Goal: Transaction & Acquisition: Purchase product/service

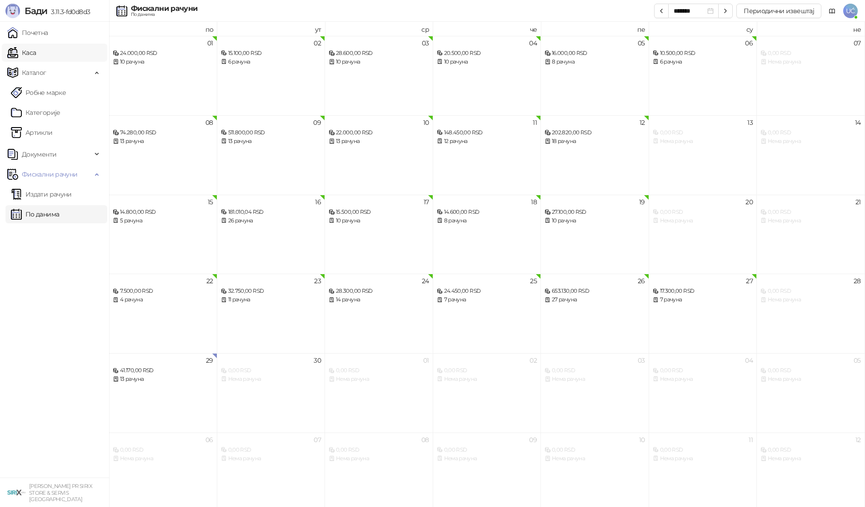
click at [36, 55] on link "Каса" at bounding box center [21, 53] width 29 height 18
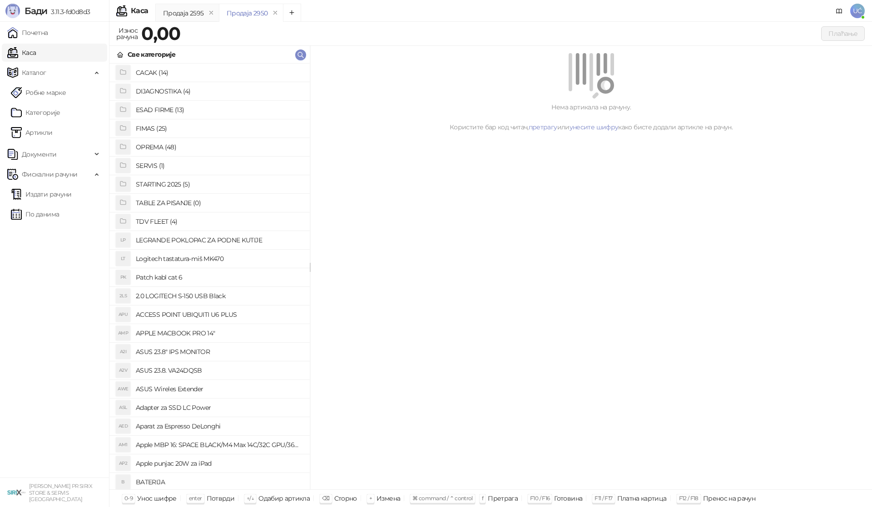
click at [154, 151] on h4 "OPREMA (48)" at bounding box center [219, 147] width 167 height 15
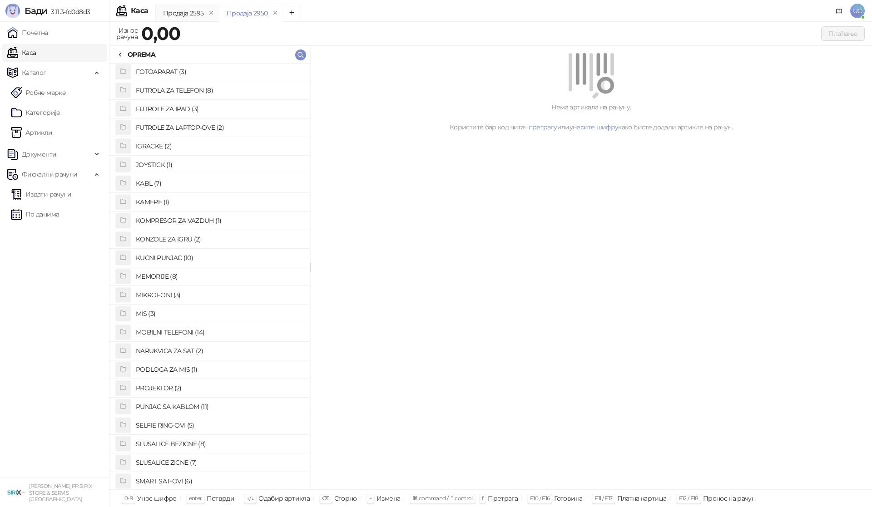
scroll to position [182, 0]
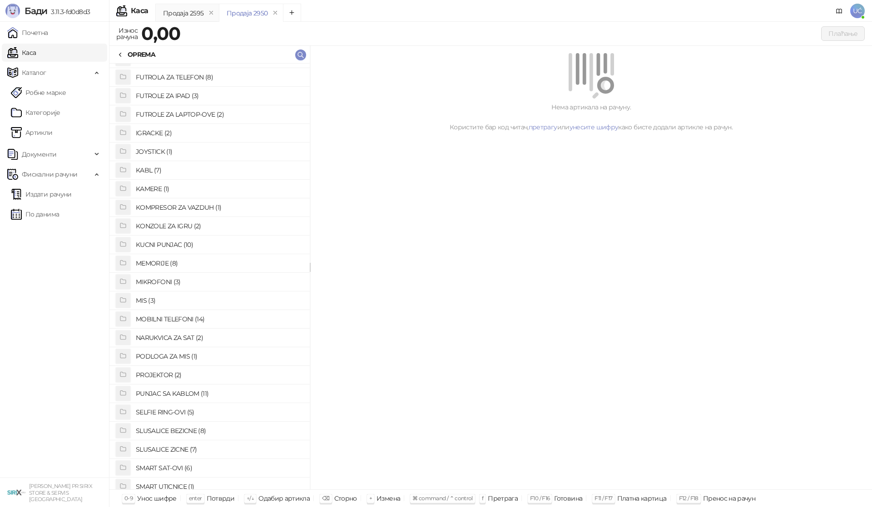
click at [161, 390] on h4 "PUNJAC SA KABLOM (11)" at bounding box center [219, 394] width 167 height 15
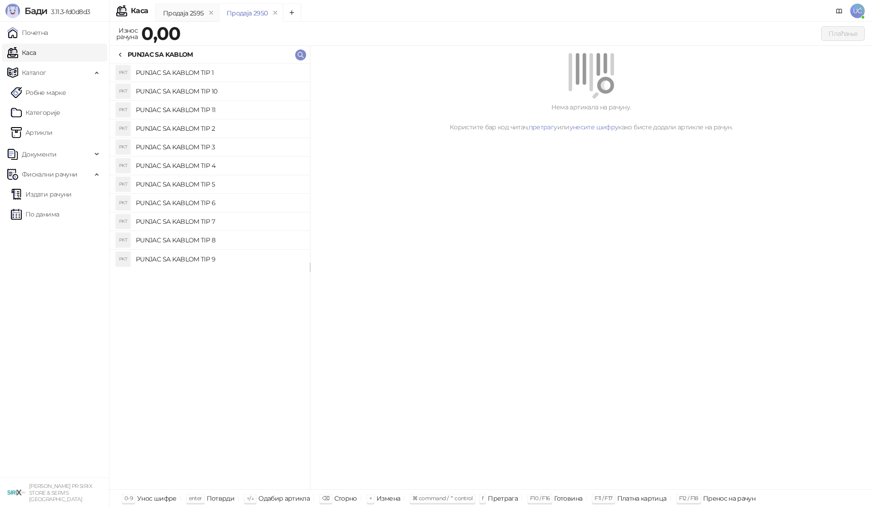
click at [217, 151] on h4 "PUNJAC SA KABLOM TIP 3" at bounding box center [219, 147] width 167 height 15
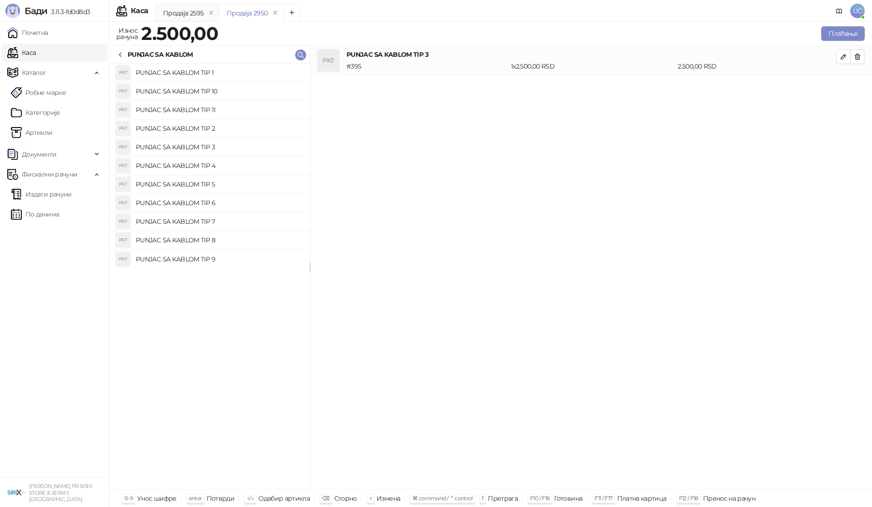
click at [215, 240] on h4 "PUNJAC SA KABLOM TIP 8" at bounding box center [219, 240] width 167 height 15
click at [209, 262] on h4 "PUNJAC SA KABLOM TIP 9" at bounding box center [219, 259] width 167 height 15
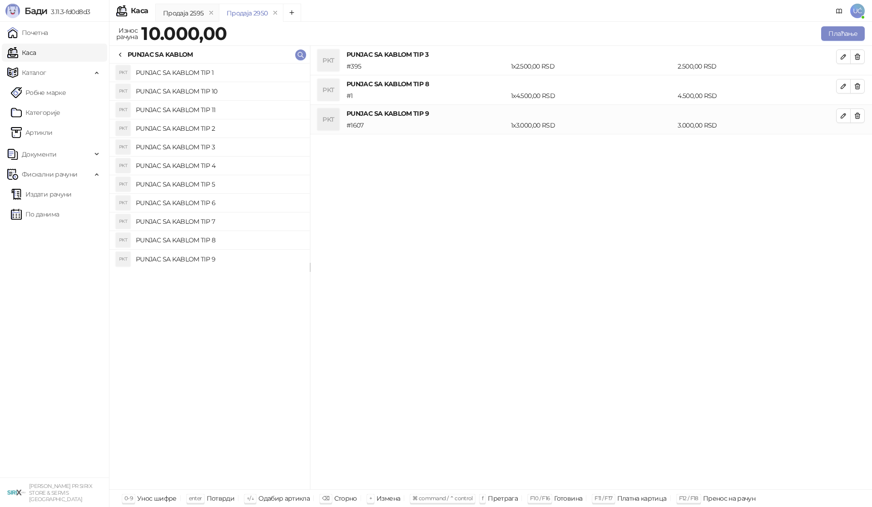
click at [207, 219] on h4 "PUNJAC SA KABLOM TIP 7" at bounding box center [219, 221] width 167 height 15
click at [215, 202] on h4 "PUNJAC SA KABLOM TIP 6" at bounding box center [219, 203] width 167 height 15
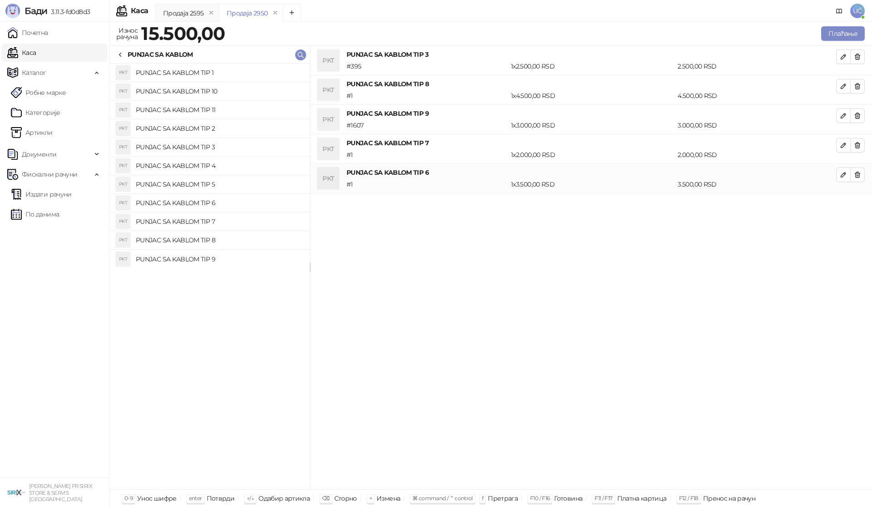
click at [214, 178] on h4 "PUNJAC SA KABLOM TIP 5" at bounding box center [219, 184] width 167 height 15
click at [216, 163] on h4 "PUNJAC SA KABLOM TIP 4" at bounding box center [219, 166] width 167 height 15
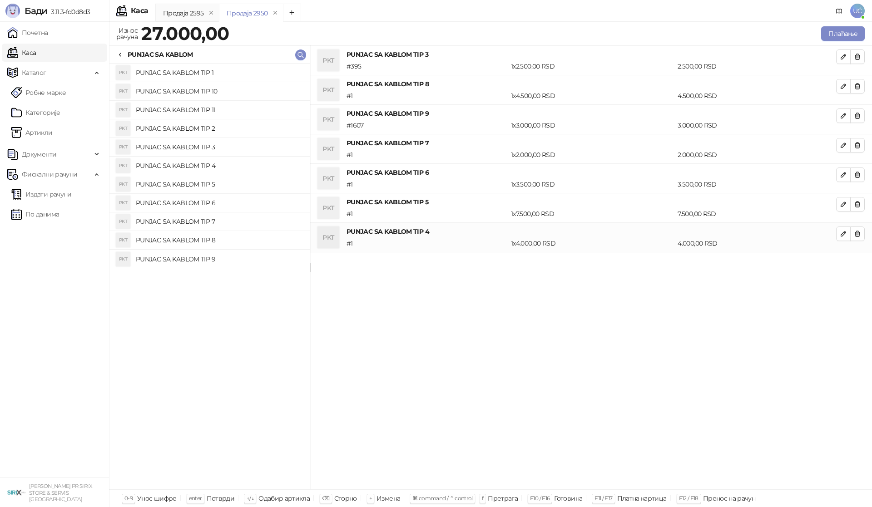
click at [217, 149] on h4 "PUNJAC SA KABLOM TIP 3" at bounding box center [219, 147] width 167 height 15
click at [214, 124] on h4 "PUNJAC SA KABLOM TIP 2" at bounding box center [219, 128] width 167 height 15
click at [210, 109] on h4 "PUNJAC SA KABLOM TIP 11" at bounding box center [219, 110] width 167 height 15
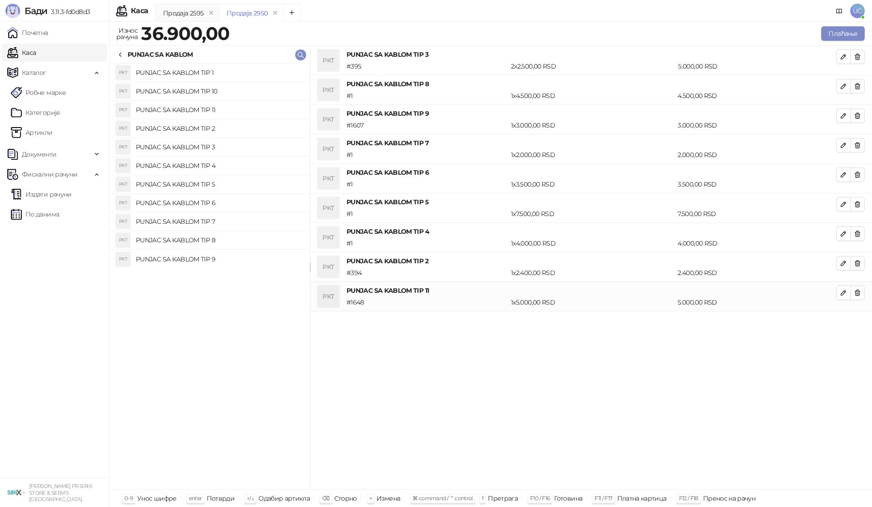
click at [213, 92] on h4 "PUNJAC SA KABLOM TIP 10" at bounding box center [219, 91] width 167 height 15
click at [120, 58] on div at bounding box center [120, 55] width 7 height 10
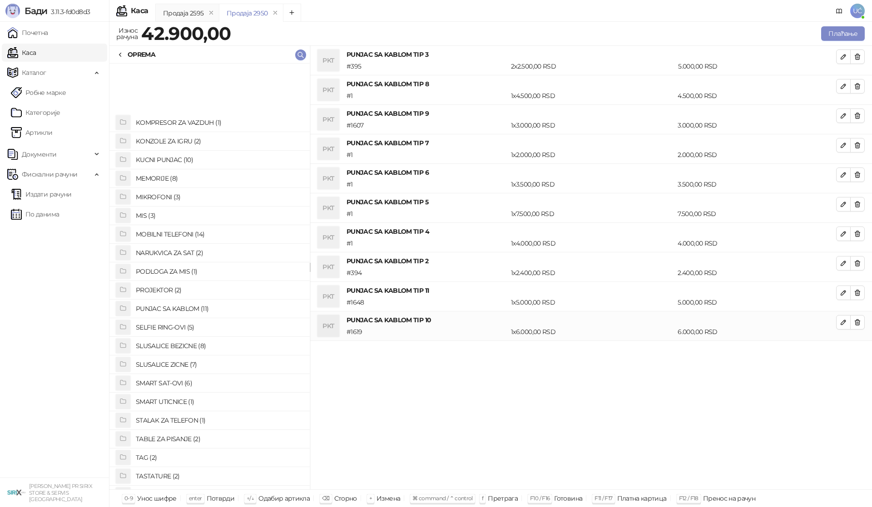
scroll to position [363, 0]
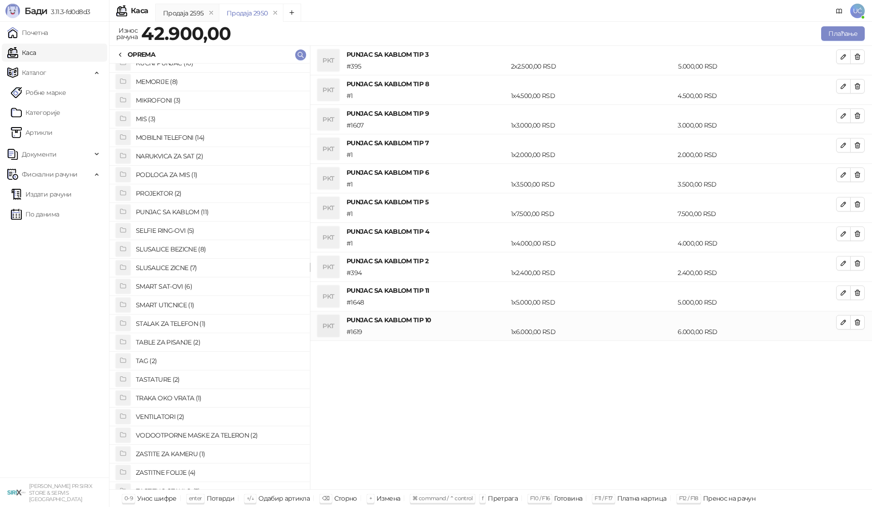
click at [168, 263] on h4 "SLUSALICE ZICNE (7)" at bounding box center [219, 268] width 167 height 15
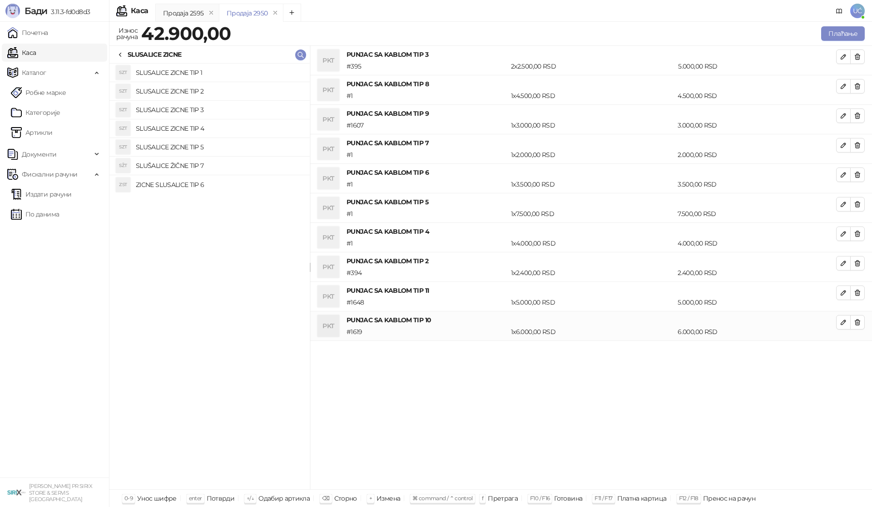
click at [198, 108] on h4 "SLUSALICE ZICNE TIP 3" at bounding box center [219, 110] width 167 height 15
click at [190, 146] on h4 "SLUSALICE ZICNE TIP 5" at bounding box center [219, 147] width 167 height 15
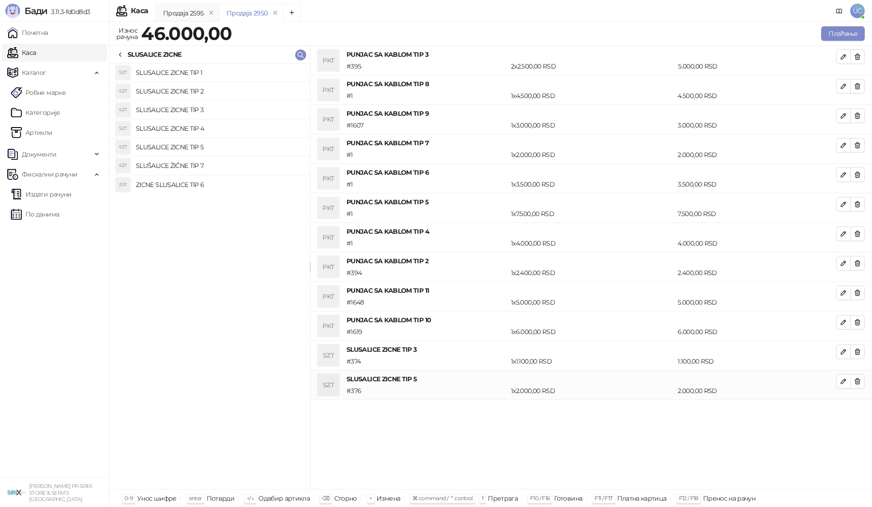
click at [117, 56] on icon at bounding box center [120, 54] width 7 height 7
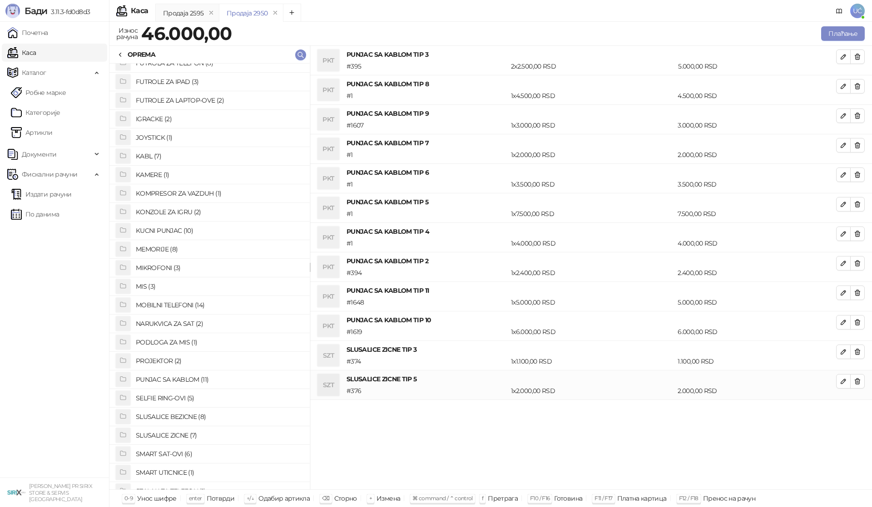
scroll to position [195, 0]
click at [164, 234] on h4 "KUCNI PUNJAC (10)" at bounding box center [219, 231] width 167 height 15
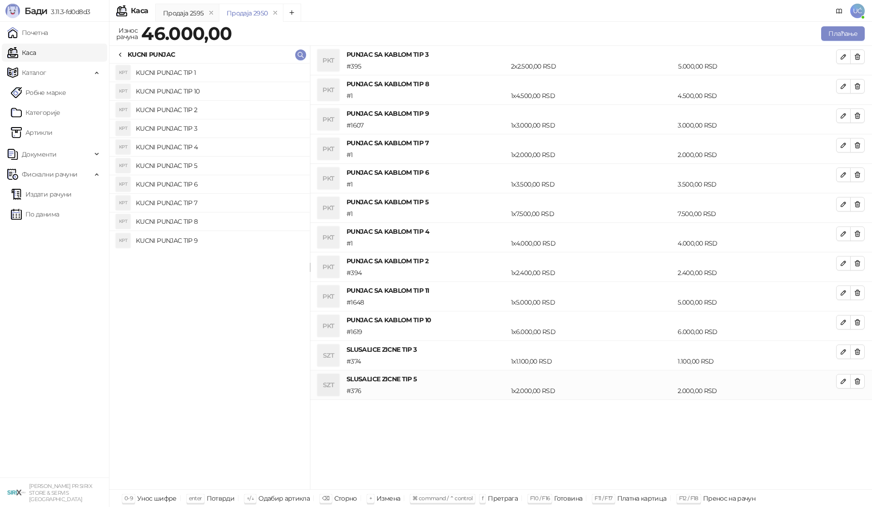
click at [190, 69] on h4 "KUCNI PUNJAC TIP 1" at bounding box center [219, 72] width 167 height 15
click at [204, 88] on h4 "KUCNI PUNJAC TIP 10" at bounding box center [219, 91] width 167 height 15
click at [197, 201] on h4 "KUCNI PUNJAC TIP 7" at bounding box center [219, 203] width 167 height 15
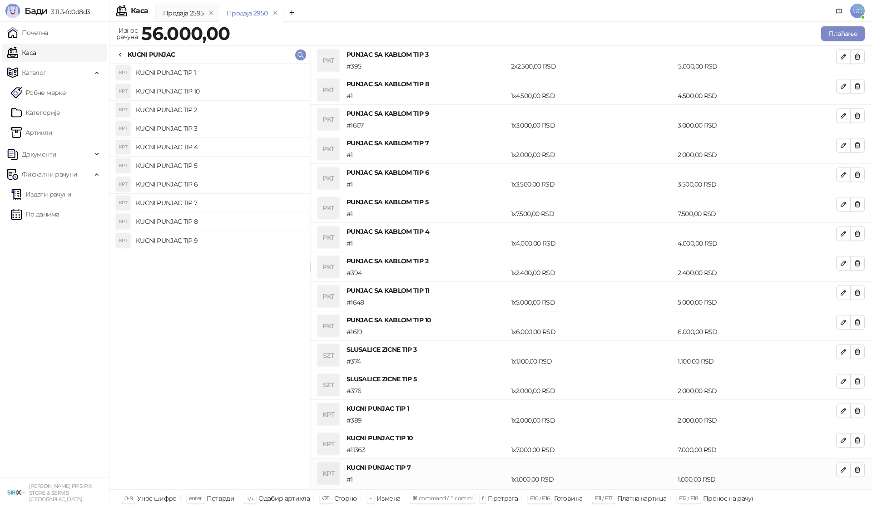
click at [187, 111] on h4 "KUCNI PUNJAC TIP 2" at bounding box center [219, 110] width 167 height 15
click at [189, 130] on h4 "KUCNI PUNJAC TIP 3" at bounding box center [219, 128] width 167 height 15
click at [192, 149] on h4 "KUCNI PUNJAC TIP 4" at bounding box center [219, 147] width 167 height 15
click at [194, 167] on h4 "KUCNI PUNJAC TIP 5" at bounding box center [219, 166] width 167 height 15
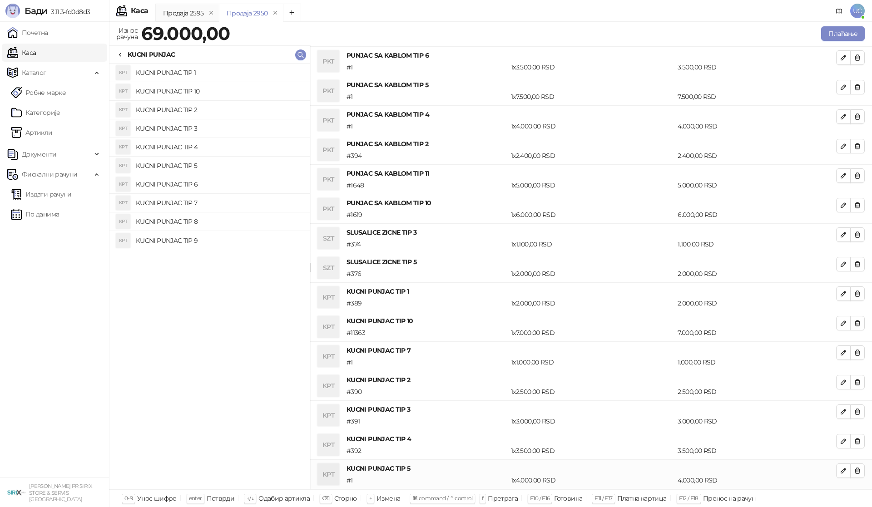
click at [194, 189] on h4 "KUCNI PUNJAC TIP 6" at bounding box center [219, 184] width 167 height 15
click at [198, 204] on h4 "KUCNI PUNJAC TIP 7" at bounding box center [219, 203] width 167 height 15
click at [194, 218] on h4 "KUCNI PUNJAC TIP 8" at bounding box center [219, 221] width 167 height 15
click at [184, 241] on h4 "KUCNI PUNJAC TIP 9" at bounding box center [219, 241] width 167 height 15
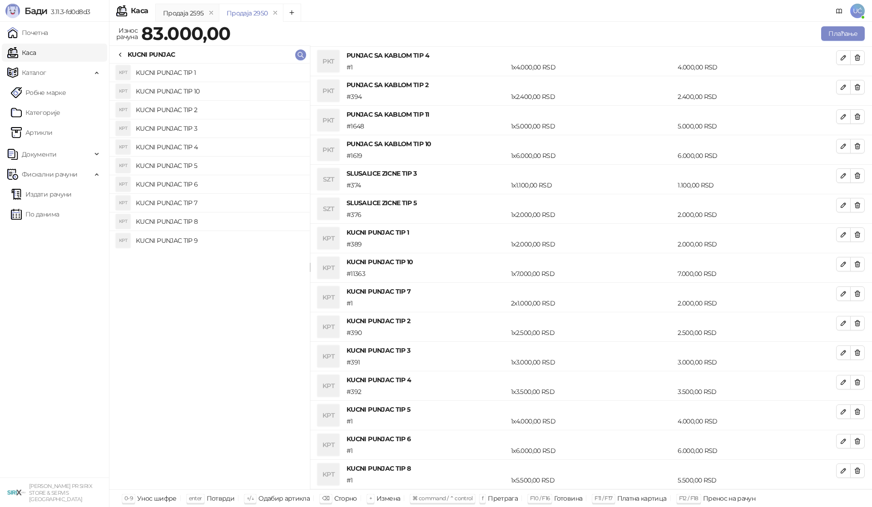
scroll to position [205, 0]
click at [855, 56] on icon "button" at bounding box center [857, 57] width 5 height 5
click at [855, 31] on icon "button" at bounding box center [857, 27] width 5 height 5
click at [855, 56] on icon "button" at bounding box center [857, 57] width 5 height 5
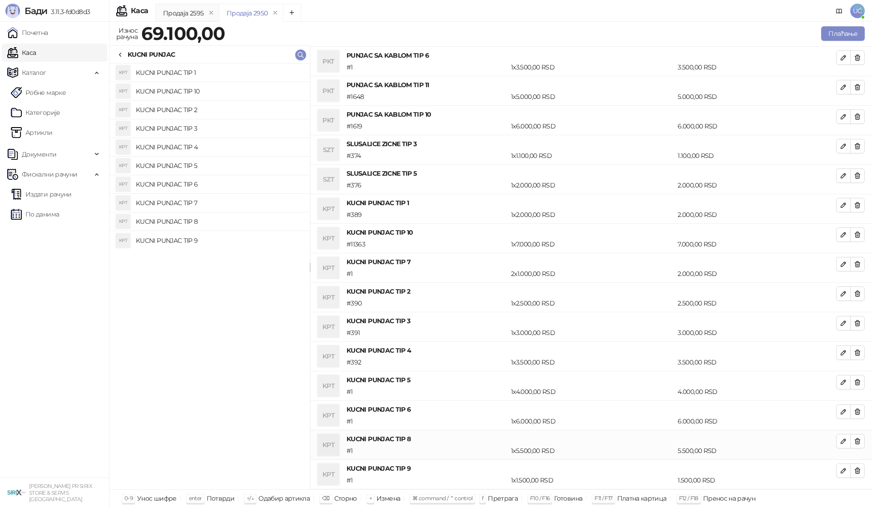
click at [855, 56] on icon "button" at bounding box center [857, 57] width 5 height 5
click at [855, 31] on icon "button" at bounding box center [857, 27] width 5 height 5
click at [855, 56] on icon "button" at bounding box center [857, 57] width 5 height 5
click at [850, 35] on button "button" at bounding box center [843, 28] width 15 height 15
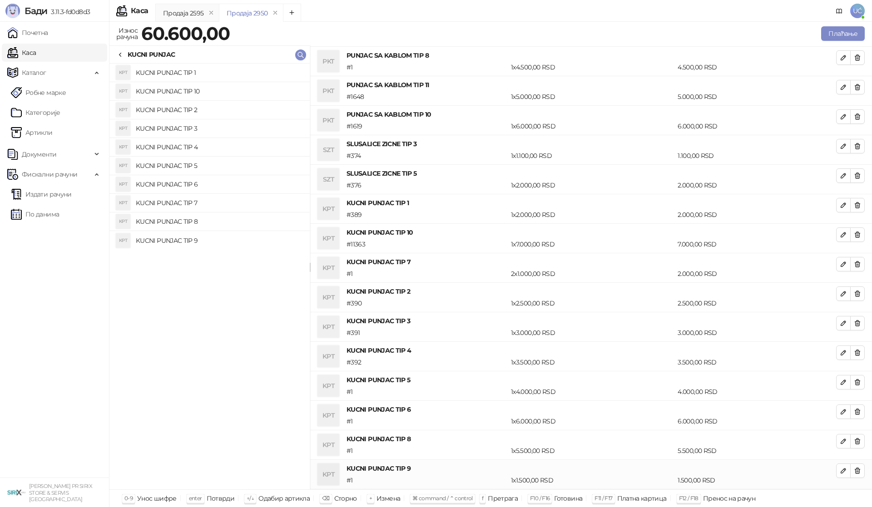
click at [850, 35] on button "button" at bounding box center [843, 28] width 15 height 15
click at [850, 56] on div "Измена ставке рачуна Количина * Попуст * % Цена **** RSD Откажи У реду" at bounding box center [436, 253] width 872 height 507
click at [858, 56] on icon "button" at bounding box center [857, 56] width 7 height 7
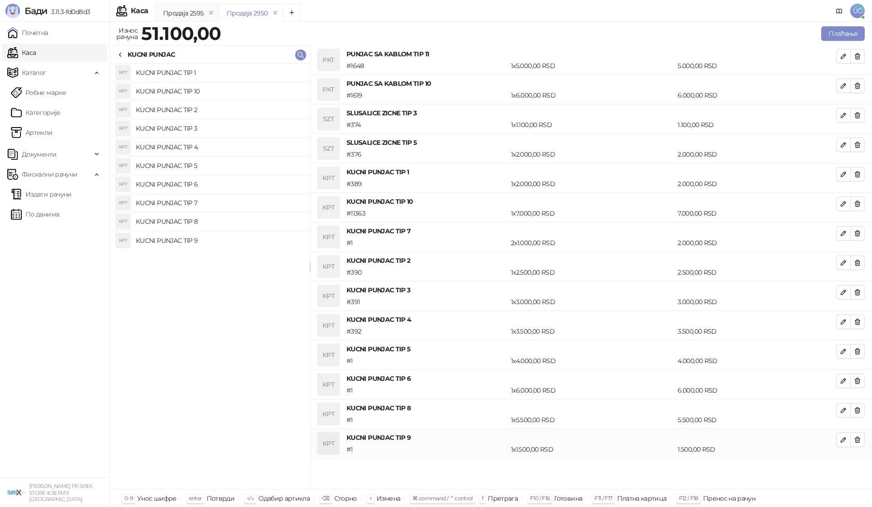
click at [858, 56] on icon "button" at bounding box center [857, 56] width 7 height 7
click at [858, 82] on icon "button" at bounding box center [857, 85] width 7 height 7
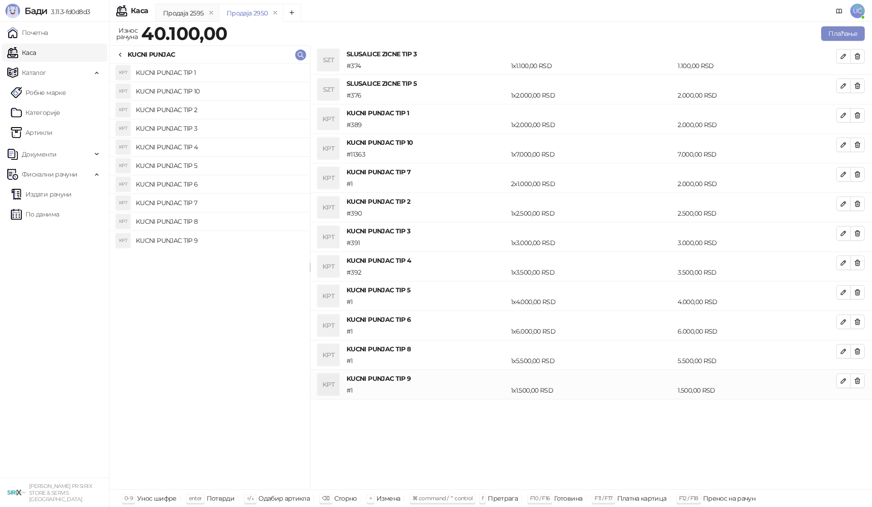
click at [858, 56] on icon "button" at bounding box center [857, 56] width 7 height 7
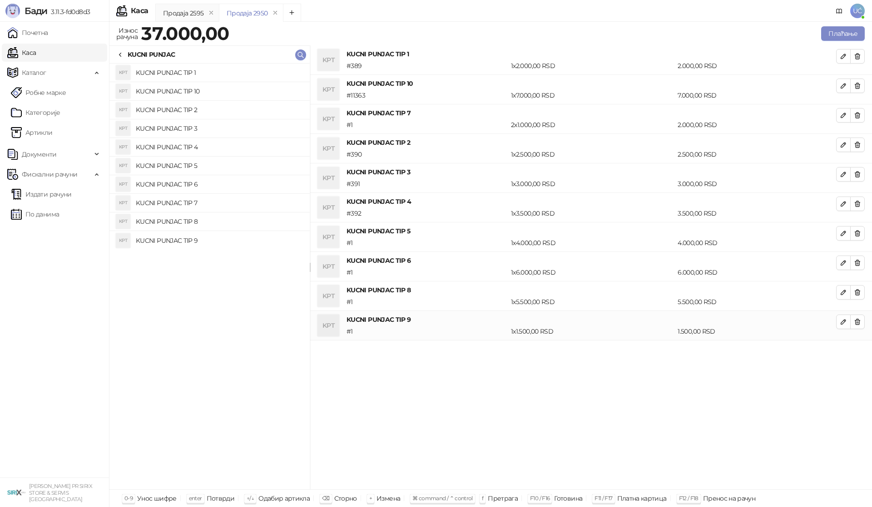
click at [858, 56] on icon "button" at bounding box center [857, 56] width 7 height 7
click at [858, 82] on icon "button" at bounding box center [857, 85] width 7 height 7
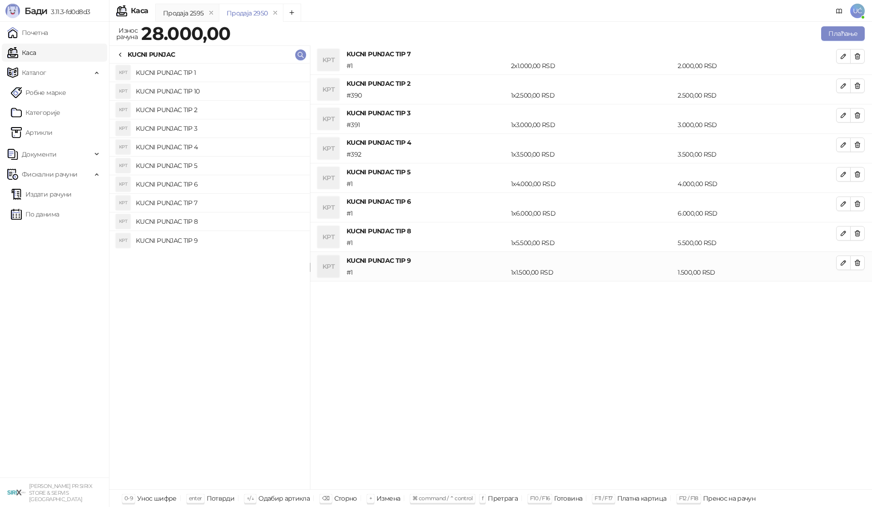
click at [858, 56] on icon "button" at bounding box center [857, 56] width 7 height 7
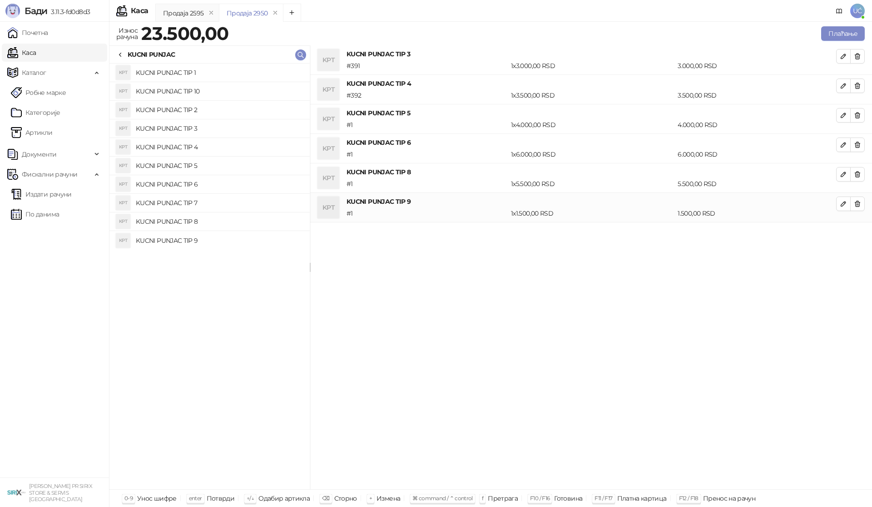
click at [858, 56] on icon "button" at bounding box center [857, 56] width 7 height 7
click at [858, 82] on icon "button" at bounding box center [857, 85] width 7 height 7
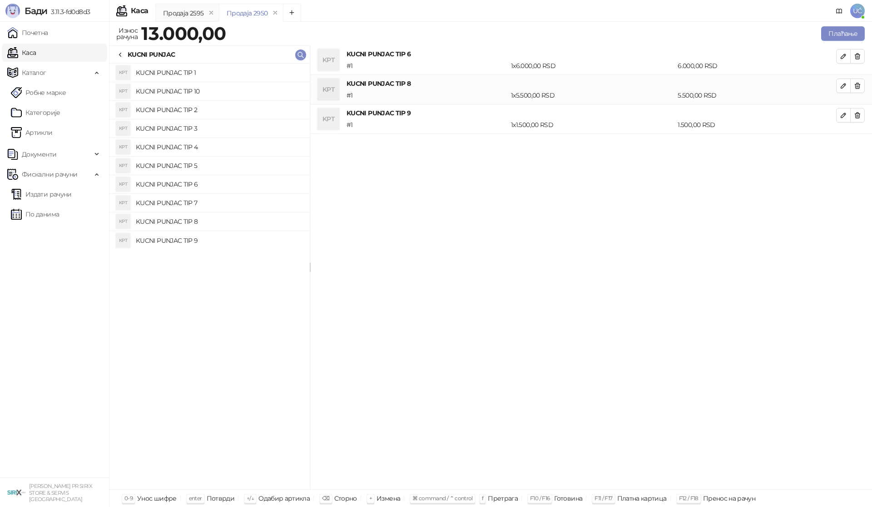
click at [858, 56] on icon "button" at bounding box center [857, 56] width 7 height 7
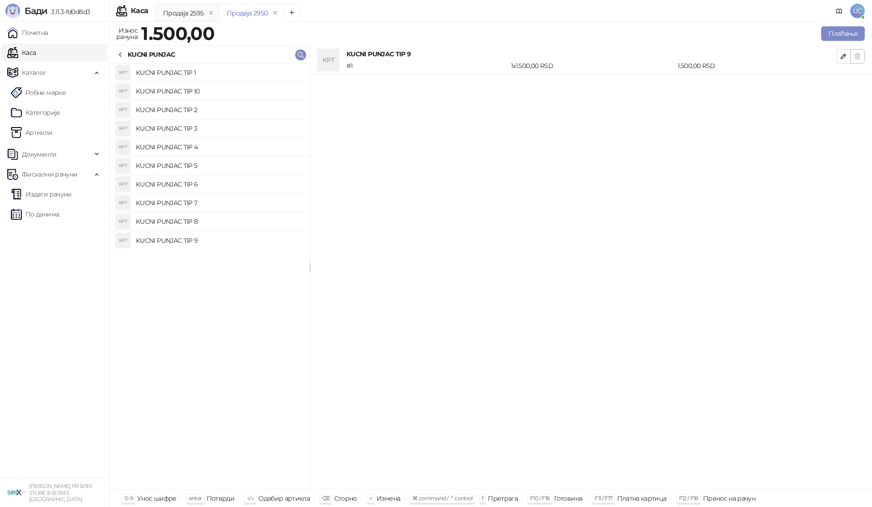
click at [856, 56] on icon "button" at bounding box center [857, 56] width 7 height 7
